Goal: Find specific page/section: Find specific page/section

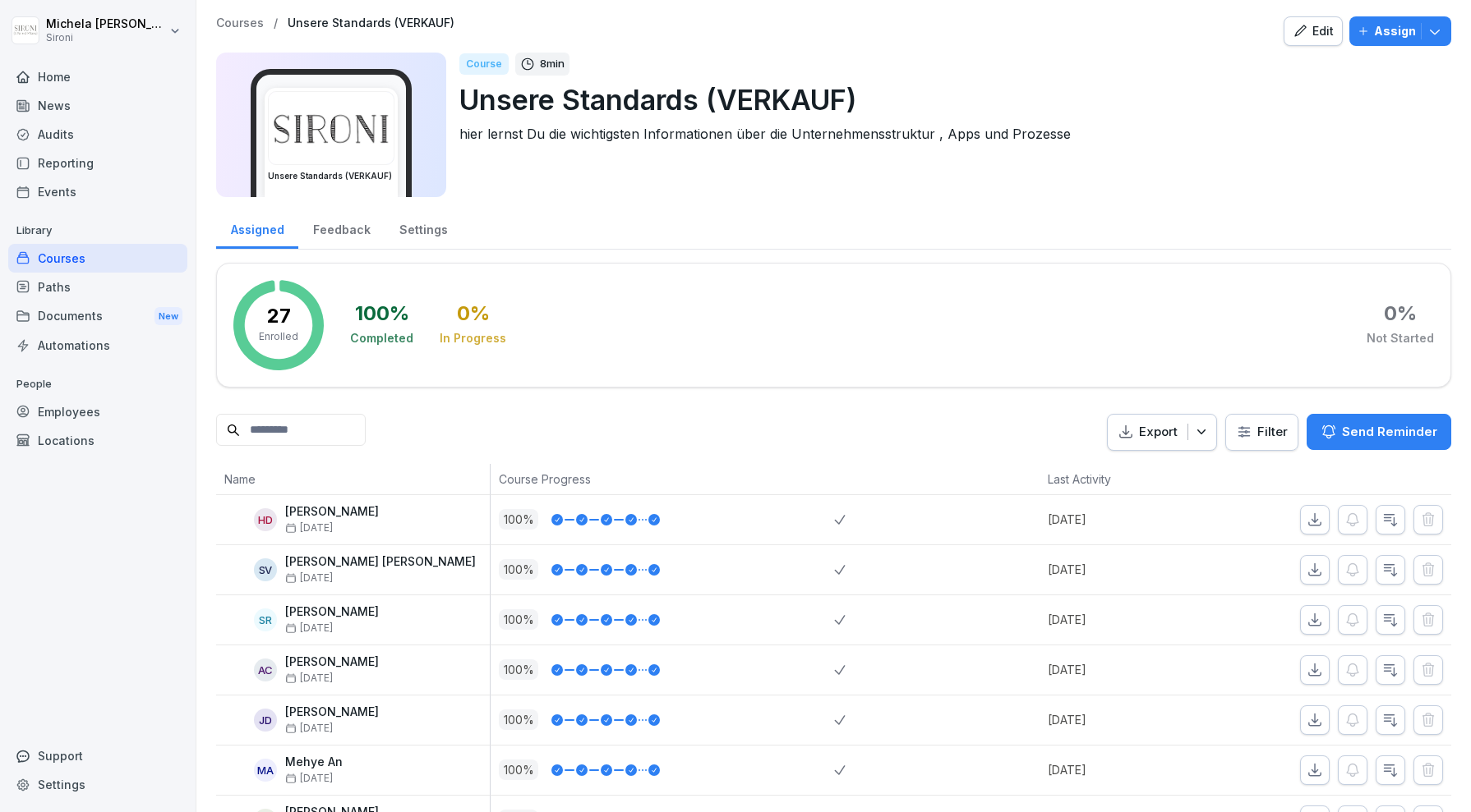
click at [77, 75] on div "Home" at bounding box center [98, 76] width 179 height 29
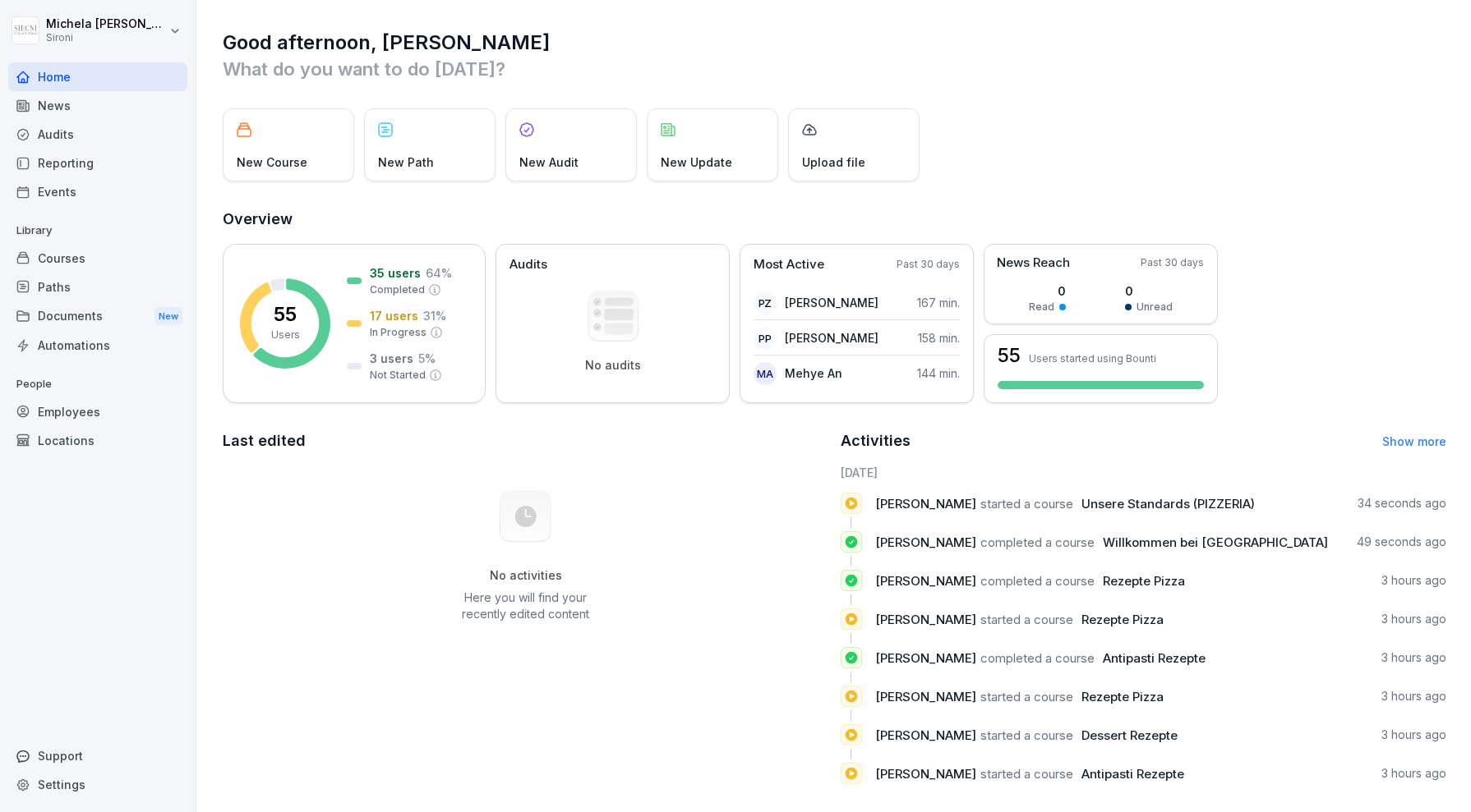
click at [110, 160] on div "Reporting" at bounding box center [98, 162] width 179 height 29
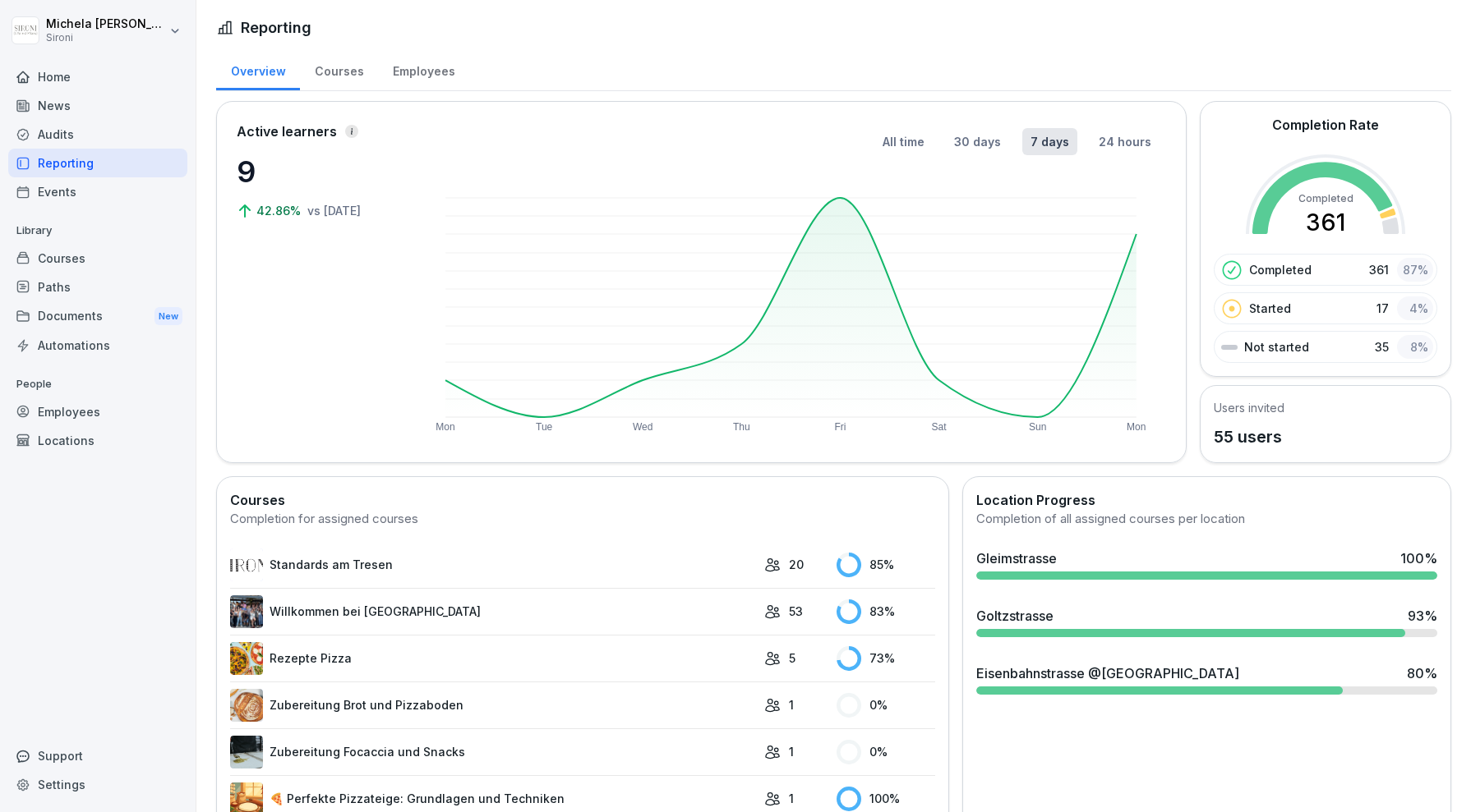
scroll to position [255, 0]
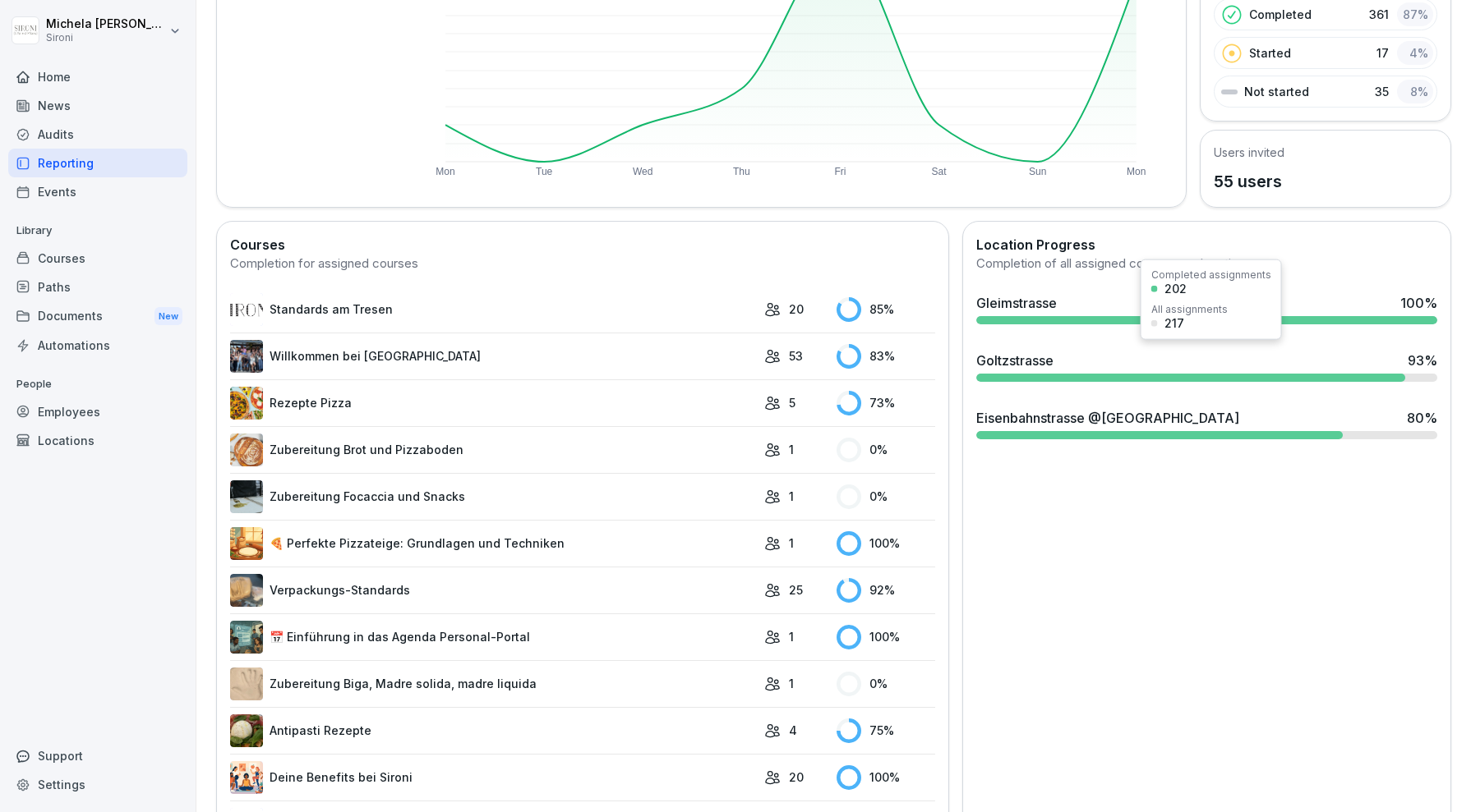
click at [1301, 374] on div at bounding box center [1191, 377] width 429 height 8
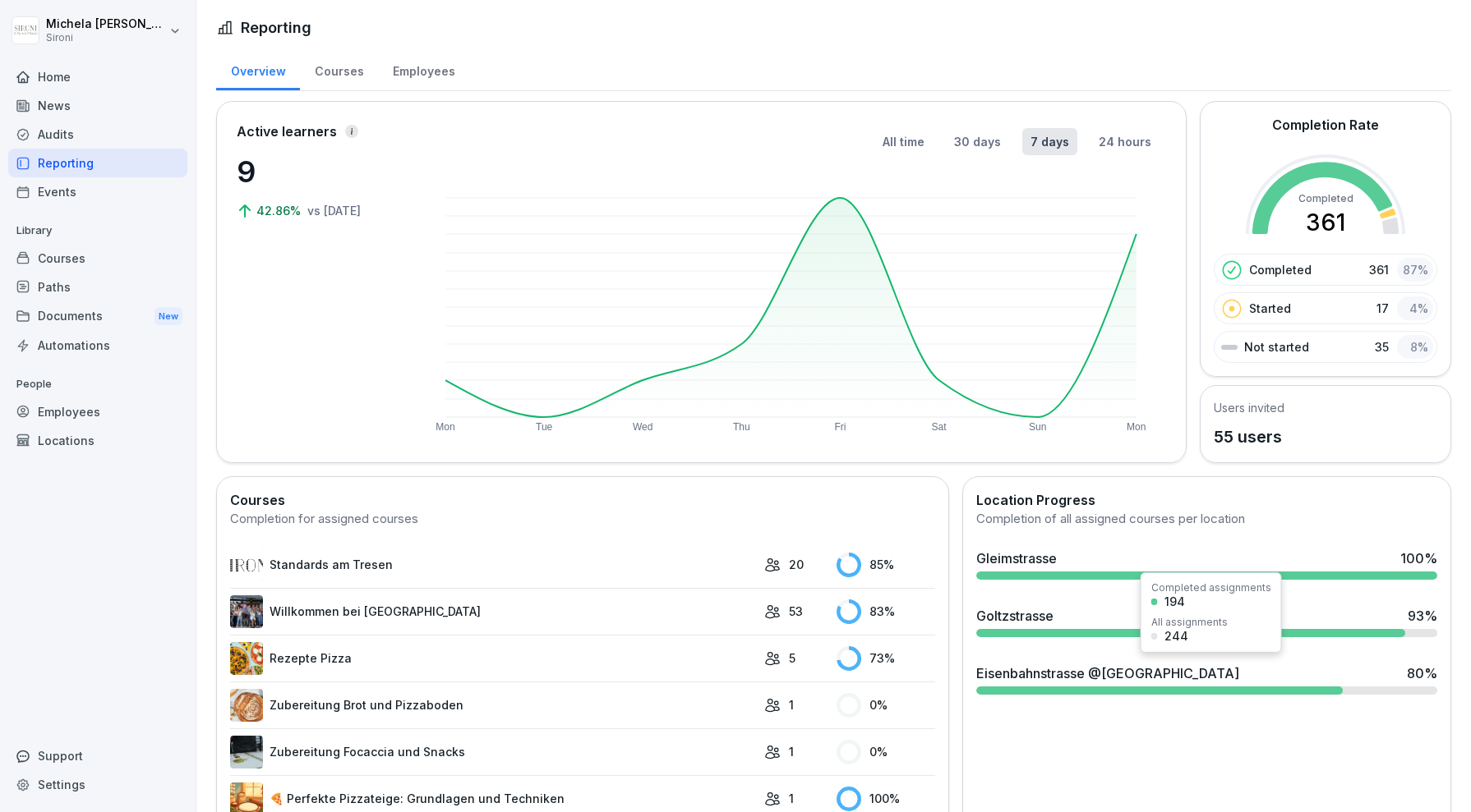
click at [1065, 679] on div "Eisenbahnstrasse @[GEOGRAPHIC_DATA] 80 %" at bounding box center [1207, 679] width 474 height 44
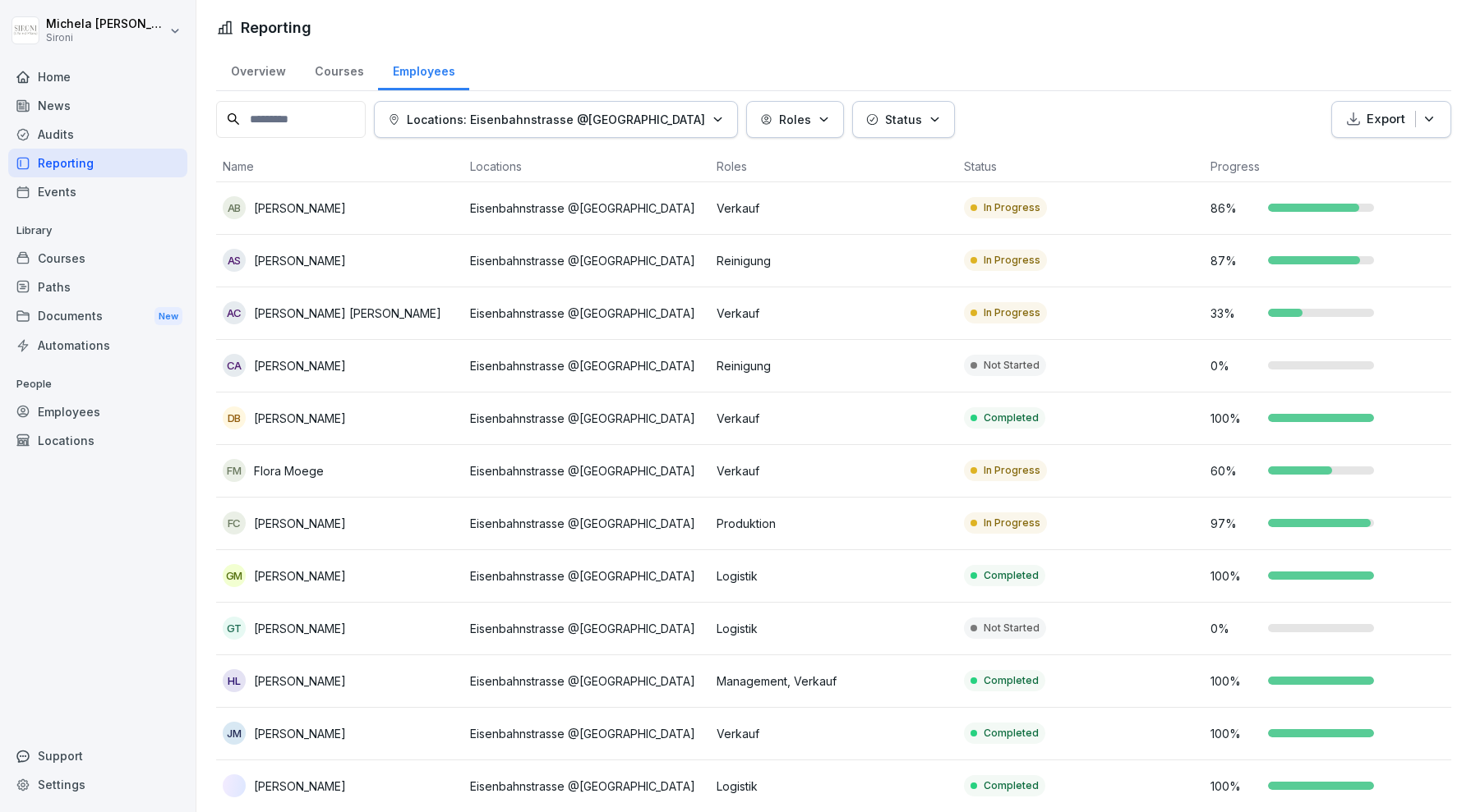
click at [298, 310] on p "[PERSON_NAME] [PERSON_NAME]" at bounding box center [347, 313] width 187 height 17
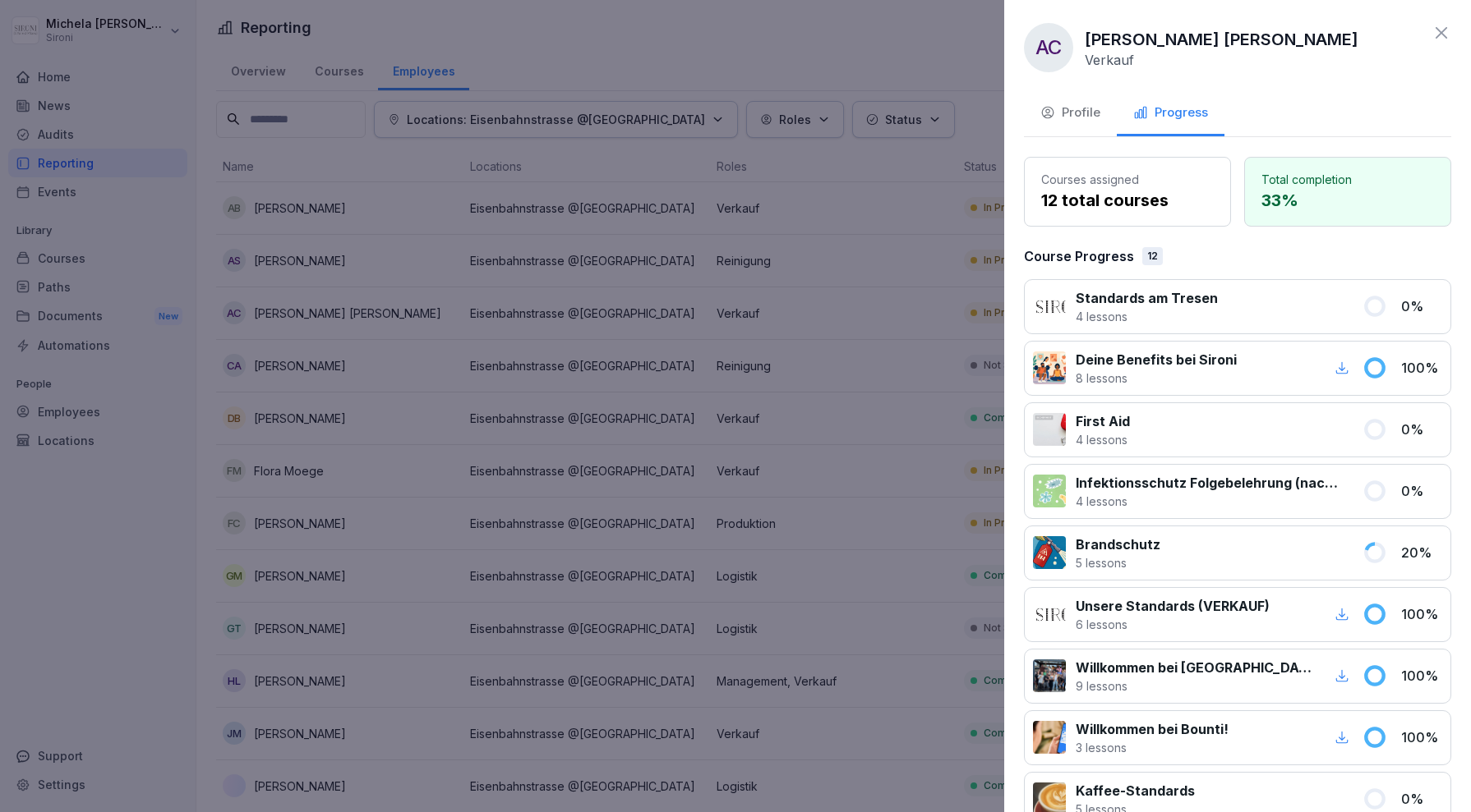
click at [1443, 28] on icon at bounding box center [1441, 32] width 19 height 19
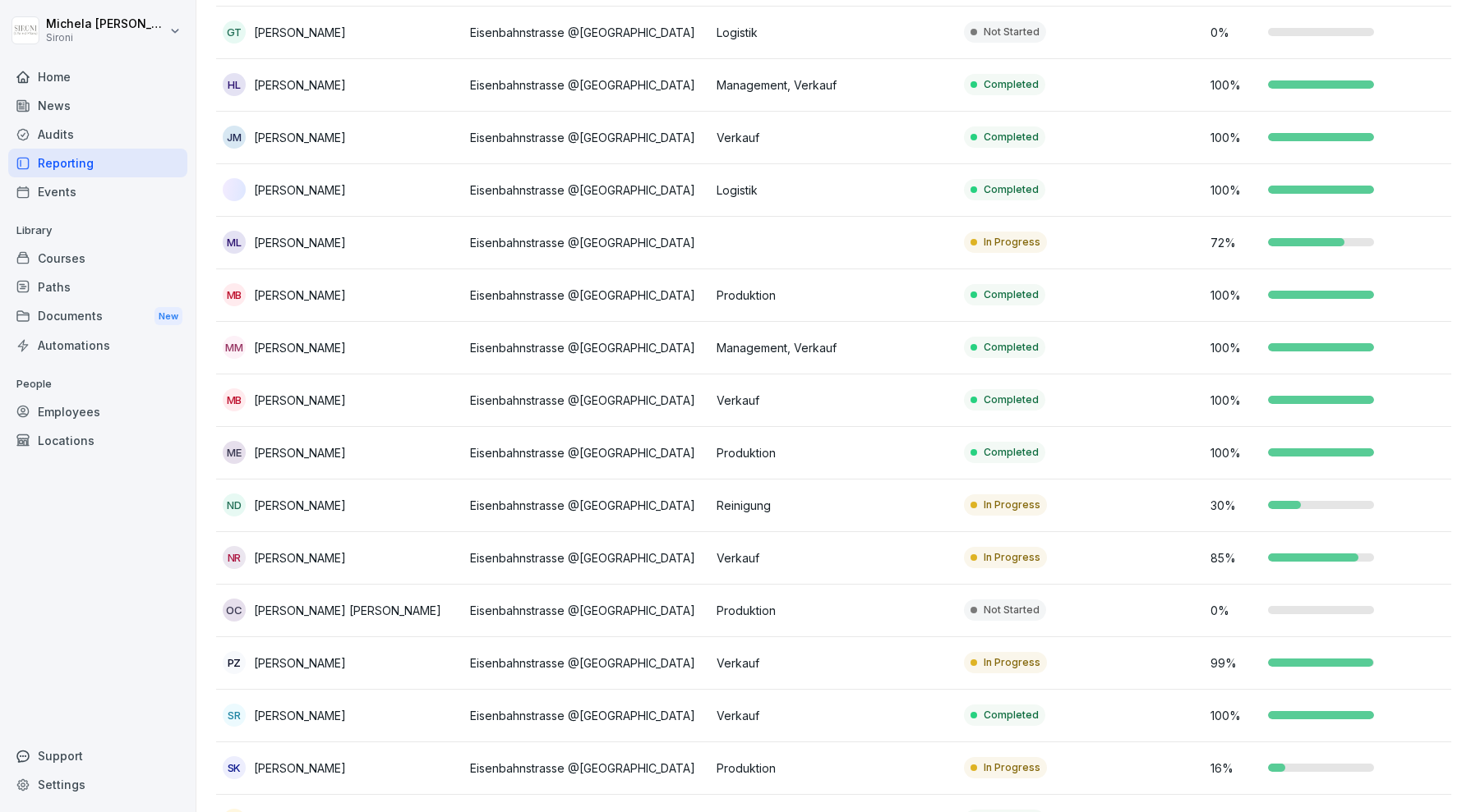
scroll to position [377, 0]
